Goal: Find specific page/section: Find specific page/section

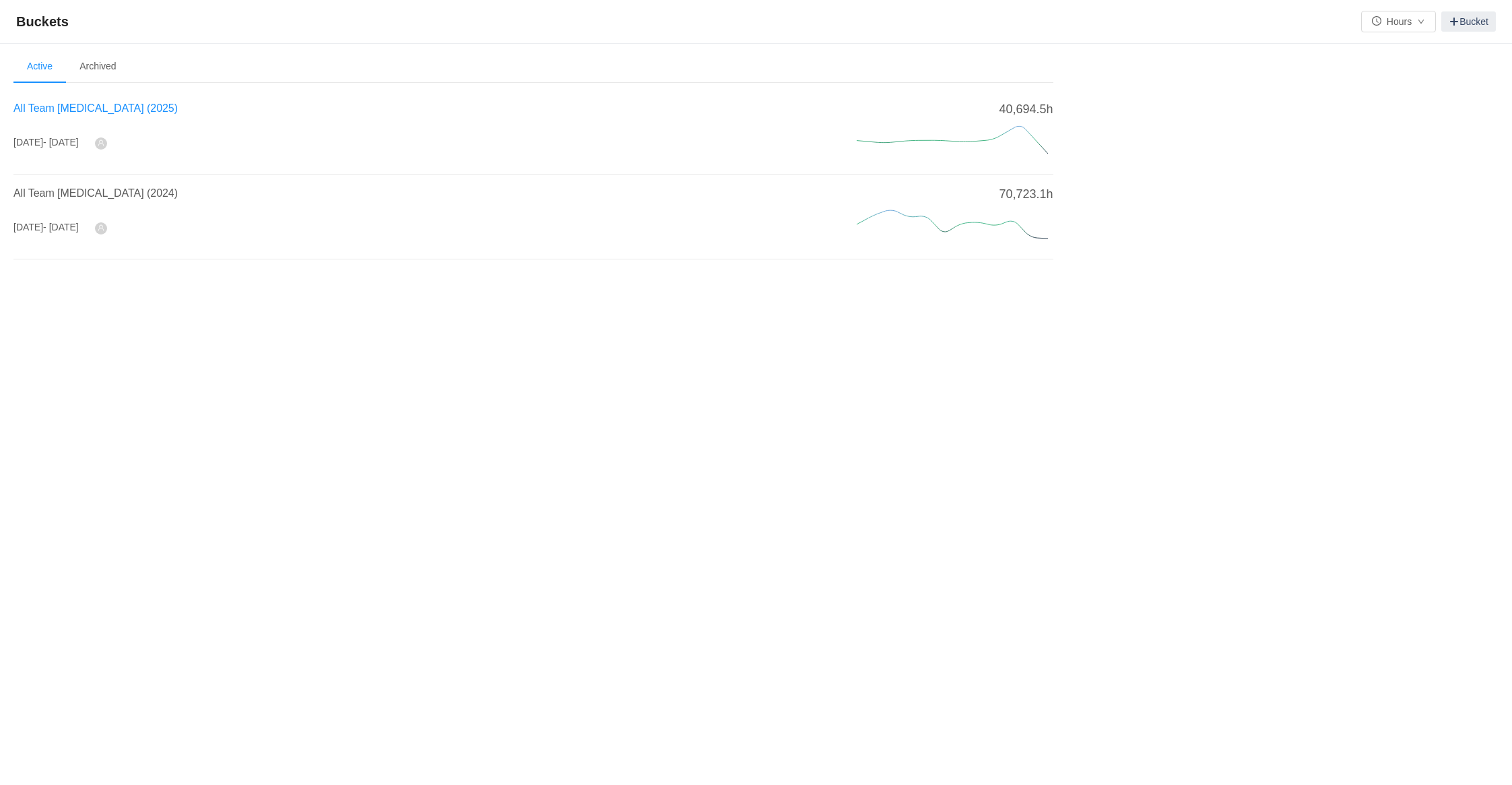
click at [38, 105] on span "All Team [MEDICAL_DATA] (2025)" at bounding box center [95, 108] width 165 height 11
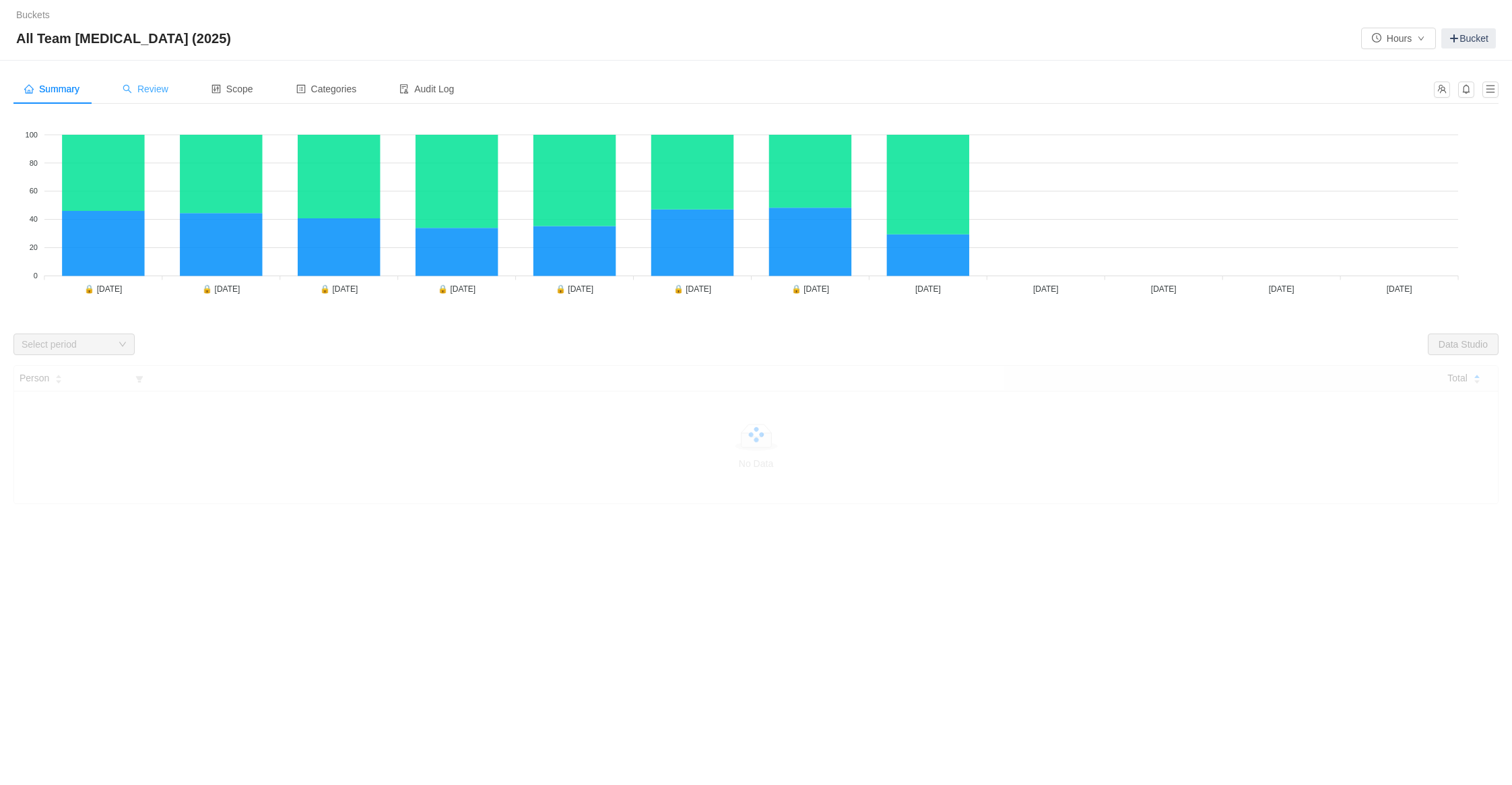
click at [136, 92] on span "Review" at bounding box center [146, 89] width 46 height 11
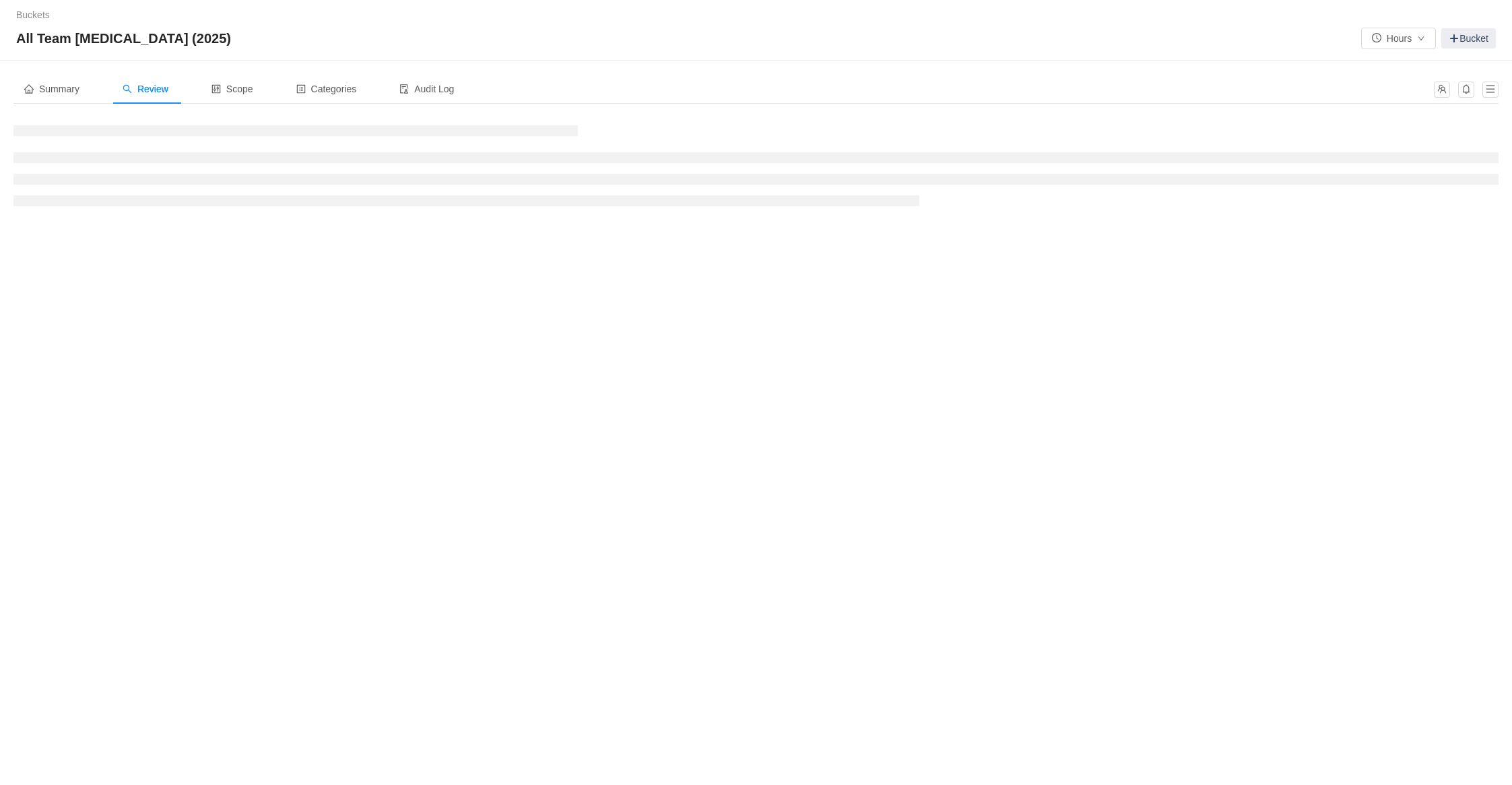
click at [1195, 23] on div "Buckets / / All Team [MEDICAL_DATA] (2025) Hours Bucket" at bounding box center [756, 30] width 1512 height 60
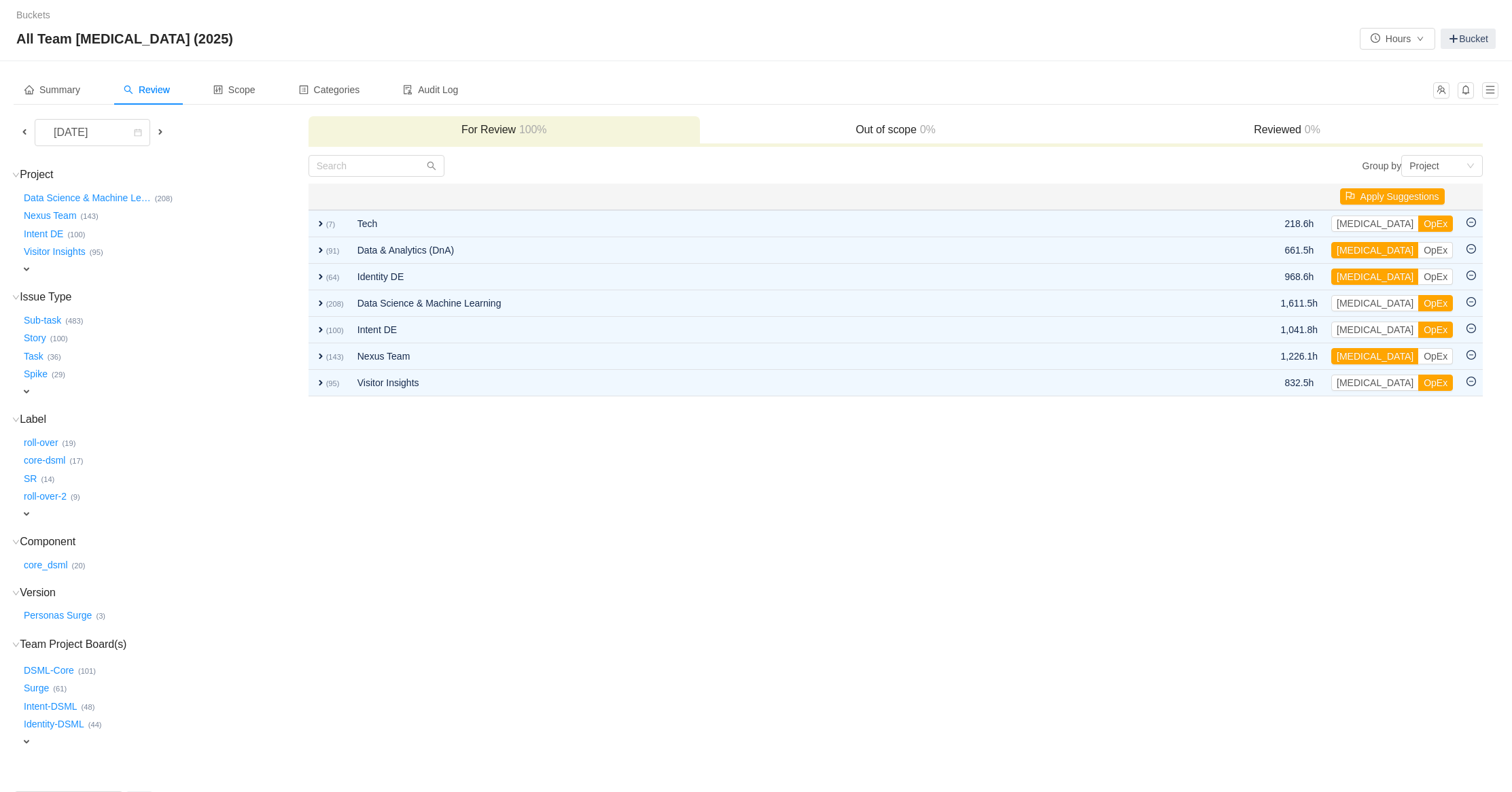
click at [20, 133] on span at bounding box center [25, 132] width 11 height 11
